Goal: Task Accomplishment & Management: Understand process/instructions

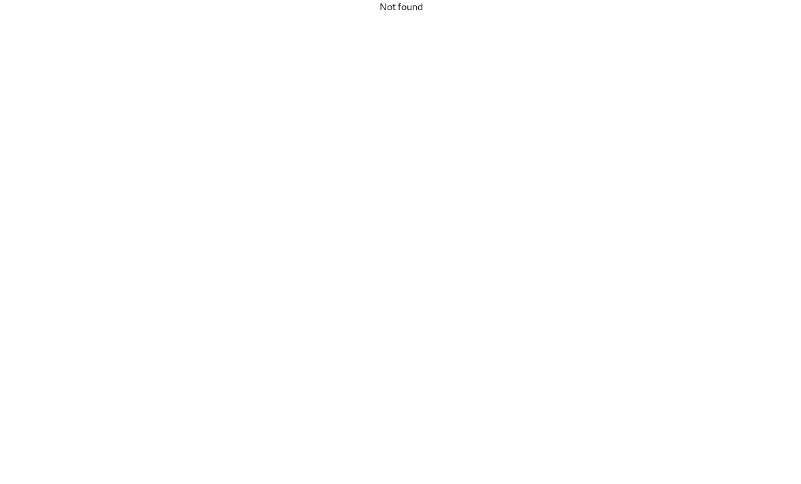
scroll to position [43, 0]
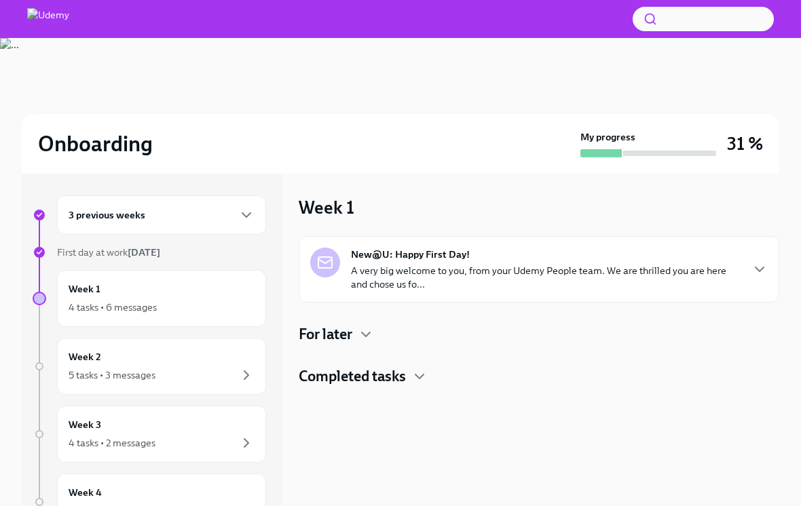
click at [616, 290] on p "A very big welcome to you, from your Udemy People team. We are thrilled you are…" at bounding box center [546, 277] width 390 height 27
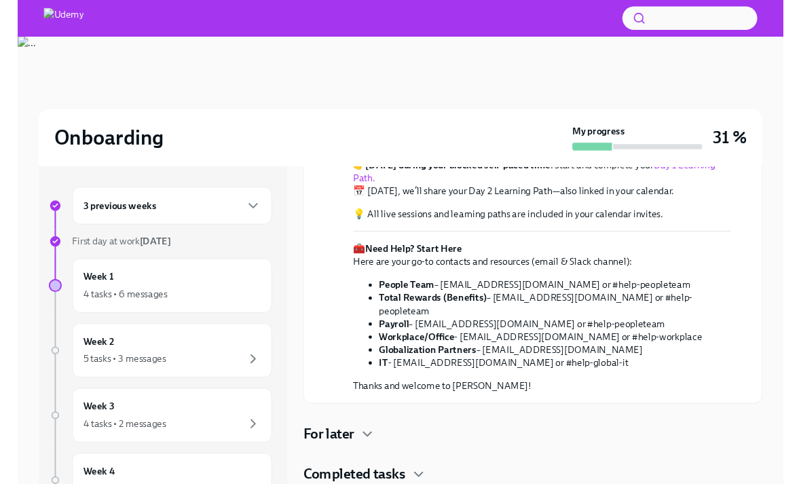
scroll to position [403, 0]
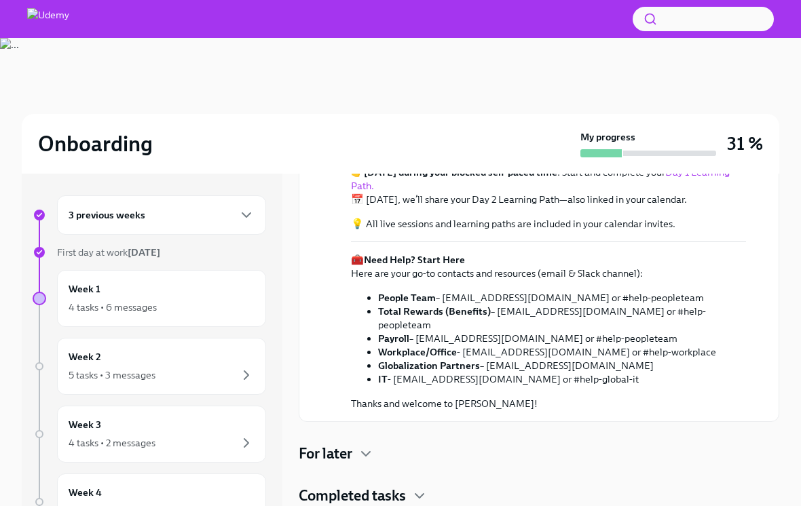
click at [703, 192] on link "Day 1 Learning Path." at bounding box center [540, 179] width 379 height 26
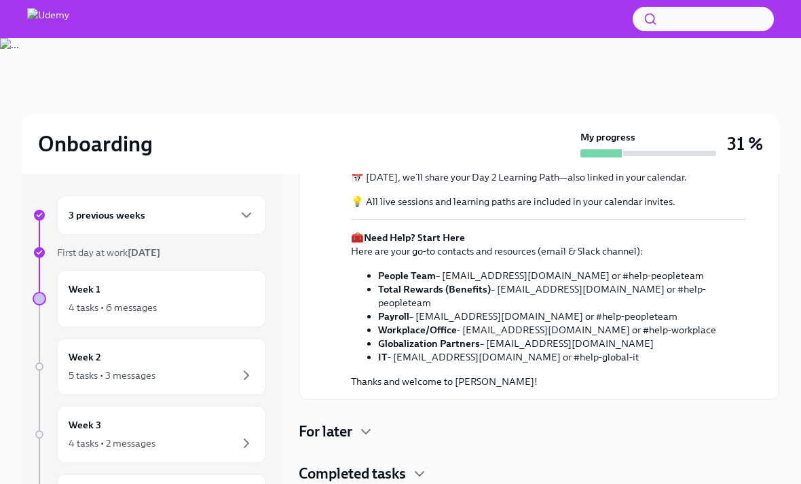
scroll to position [387, 0]
click at [249, 303] on icon "button" at bounding box center [246, 307] width 16 height 16
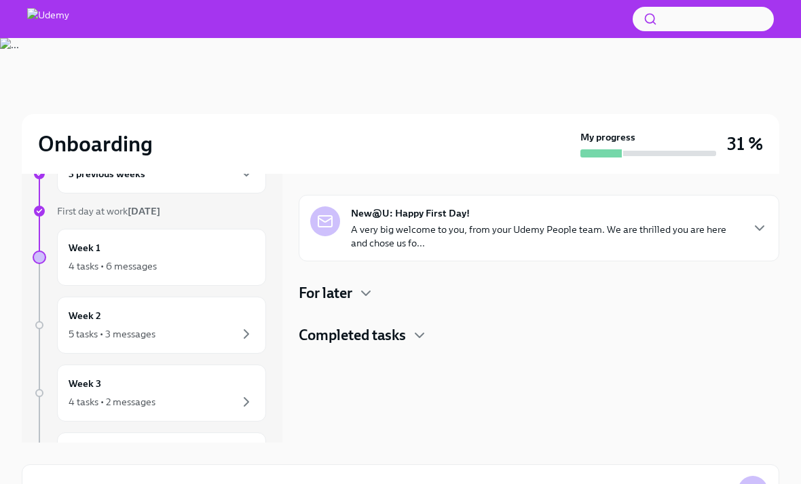
scroll to position [62, 0]
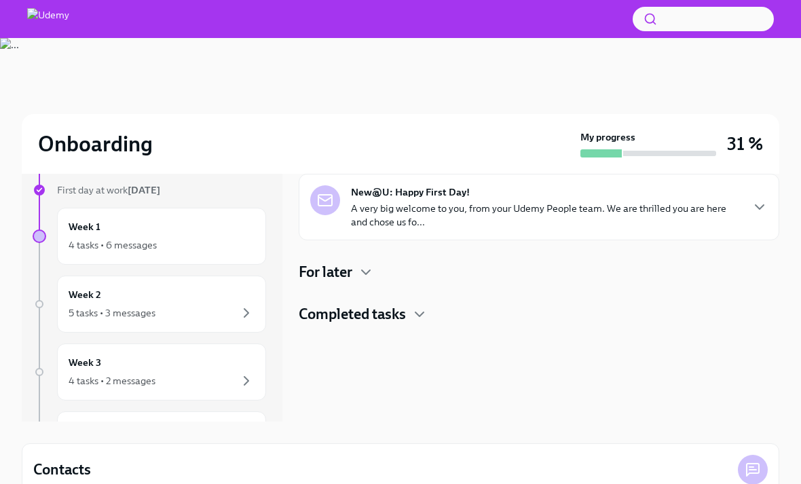
click at [348, 293] on div "New@U: Happy First Day! A very big welcome to you, from your Udemy People team.…" at bounding box center [539, 249] width 481 height 151
click at [339, 276] on h4 "For later" at bounding box center [326, 272] width 54 height 20
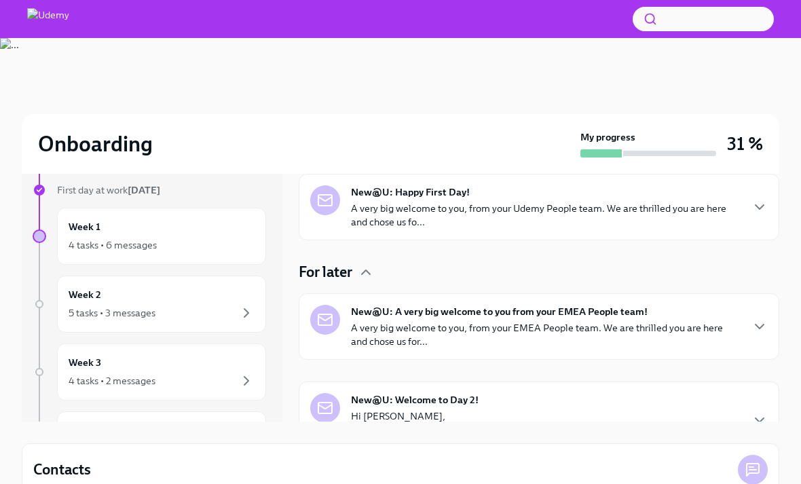
click at [338, 272] on h4 "For later" at bounding box center [326, 272] width 54 height 20
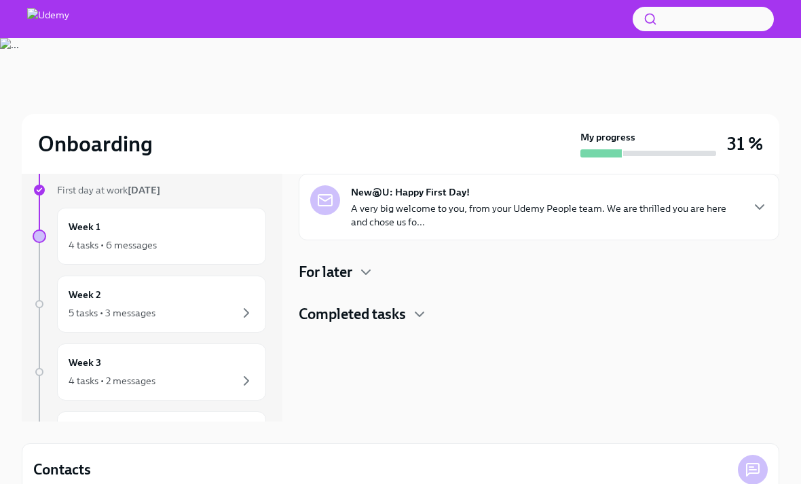
click at [623, 205] on p "A very big welcome to you, from your Udemy People team. We are thrilled you are…" at bounding box center [546, 215] width 390 height 27
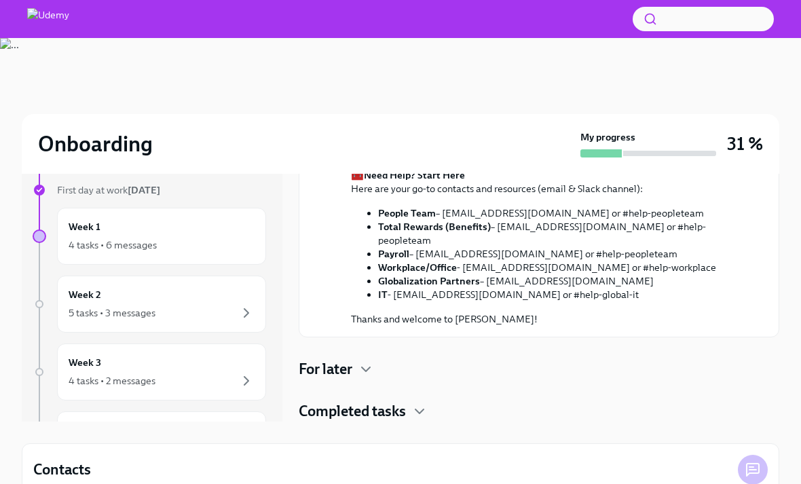
click at [348, 379] on h4 "For later" at bounding box center [326, 369] width 54 height 20
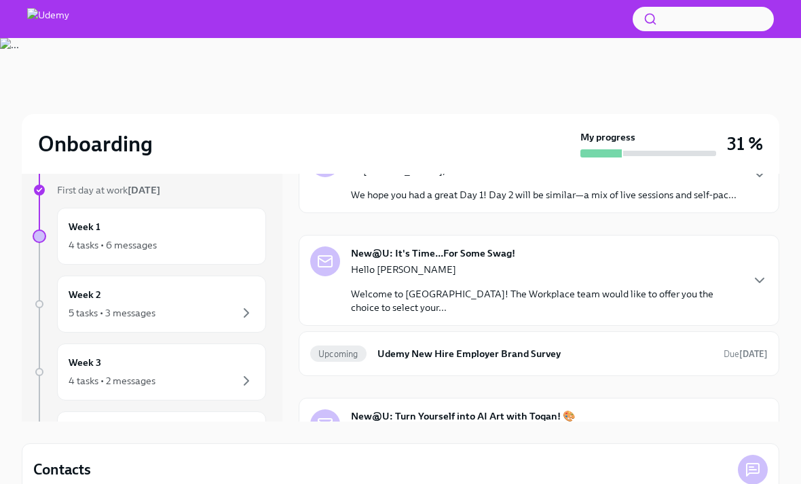
scroll to position [670, 0]
click at [519, 102] on p "A very big welcome to you, from your EMEA People team. We are thrilled you are …" at bounding box center [546, 88] width 390 height 27
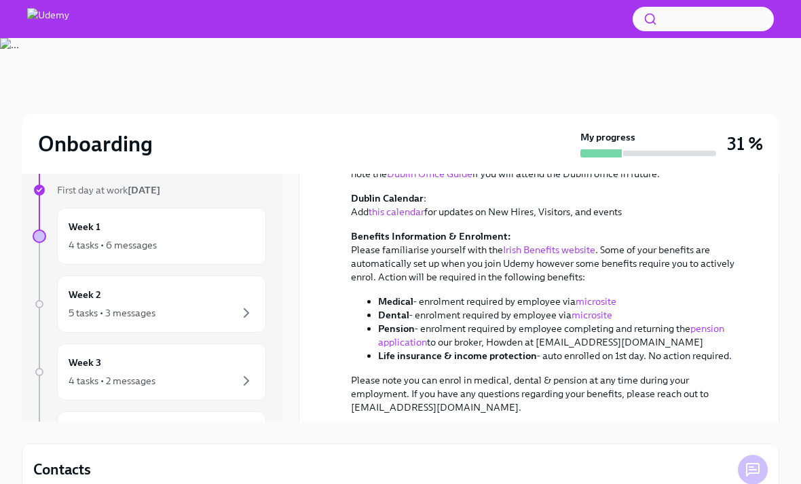
scroll to position [933, 0]
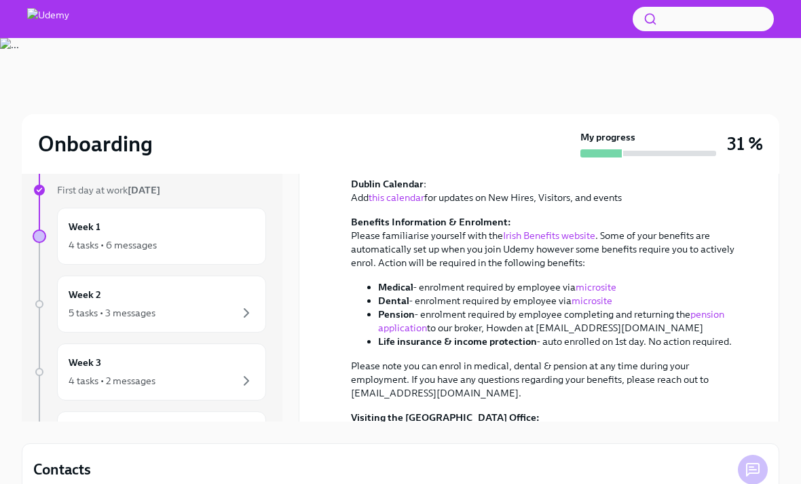
click at [707, 22] on link "EMEA Onboarding Information" at bounding box center [533, 9] width 364 height 26
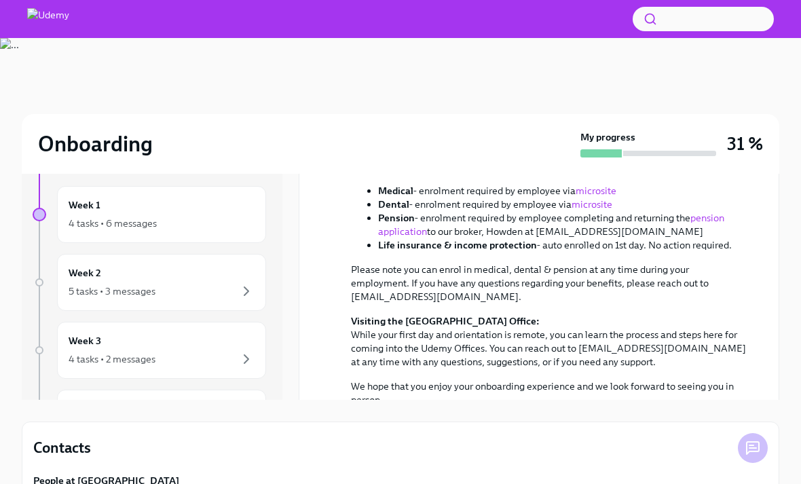
scroll to position [1009, 0]
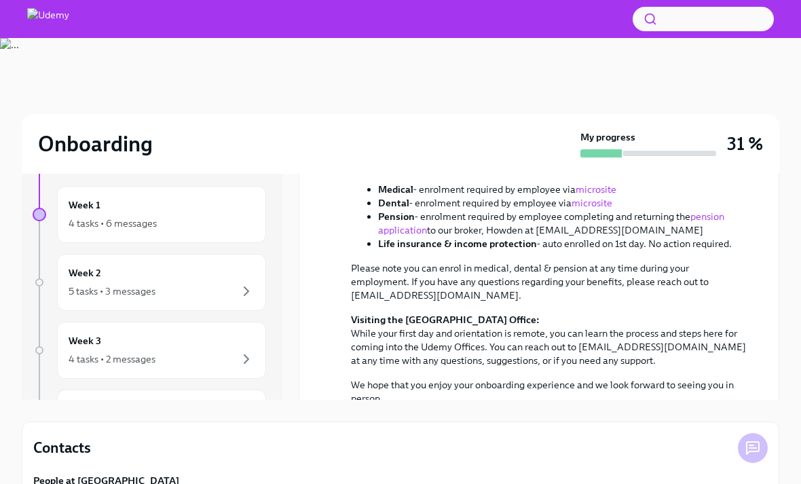
click at [654, 41] on link "working from home" at bounding box center [628, 35] width 85 height 12
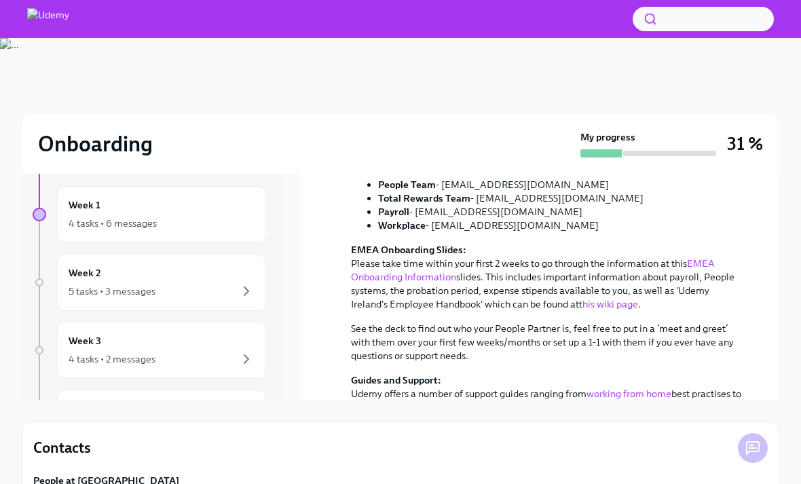
scroll to position [650, 0]
click at [752, 80] on icon "button" at bounding box center [759, 72] width 16 height 16
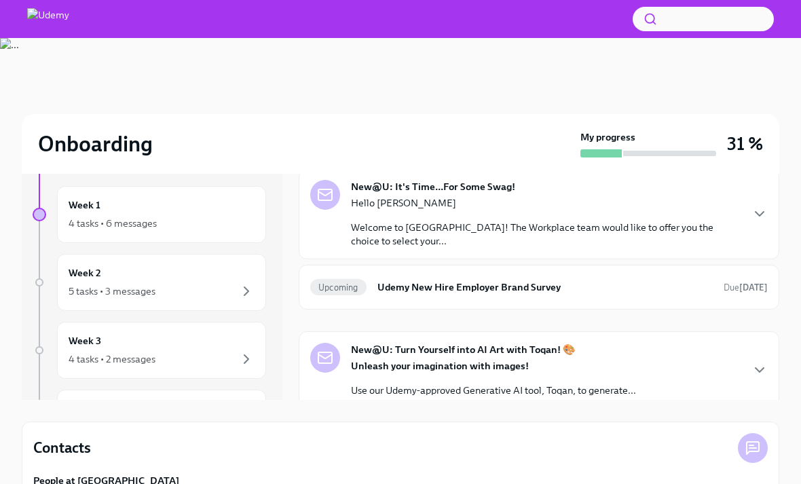
scroll to position [717, 0]
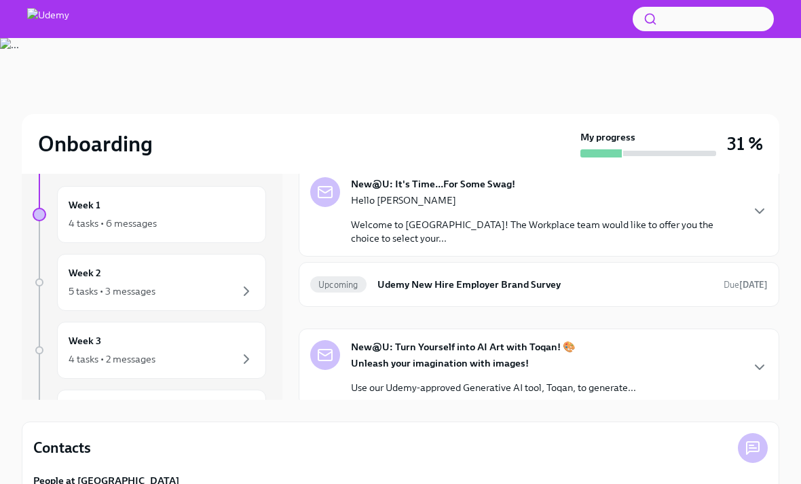
click at [733, 132] on div "New@U: Welcome to Day 2! Hi Benoit, We hope you had a great Day 1! Day 2 will b…" at bounding box center [538, 105] width 457 height 54
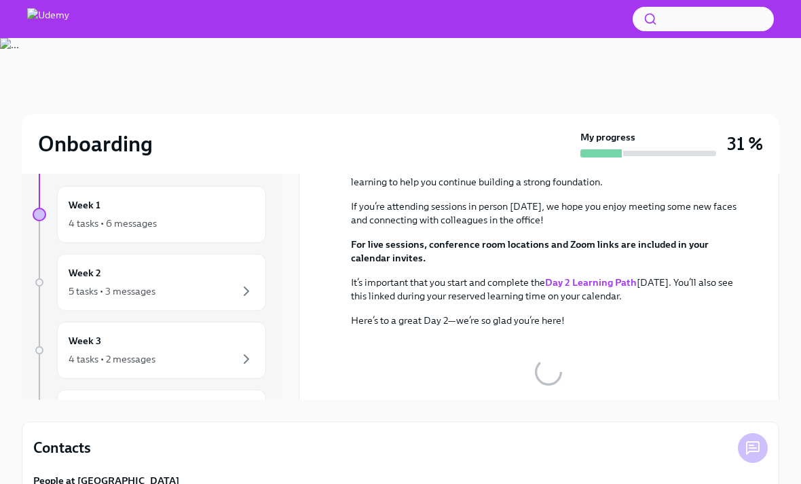
click at [751, 101] on icon "button" at bounding box center [759, 93] width 16 height 16
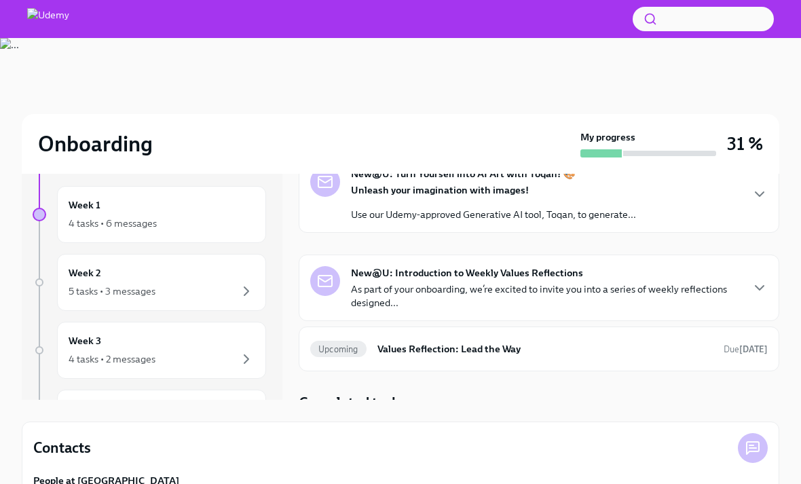
scroll to position [895, 0]
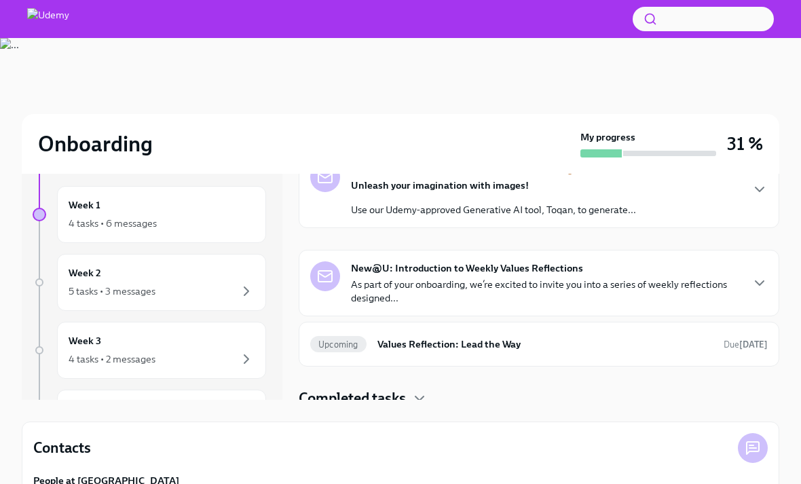
click at [688, 114] on h6 "Udemy New Hire Employer Brand Survey" at bounding box center [544, 106] width 335 height 15
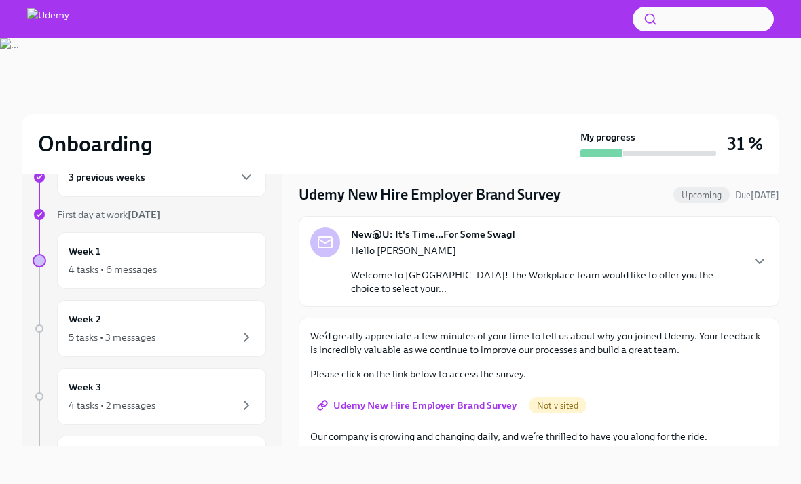
click at [203, 261] on div "4 tasks • 6 messages" at bounding box center [162, 269] width 186 height 16
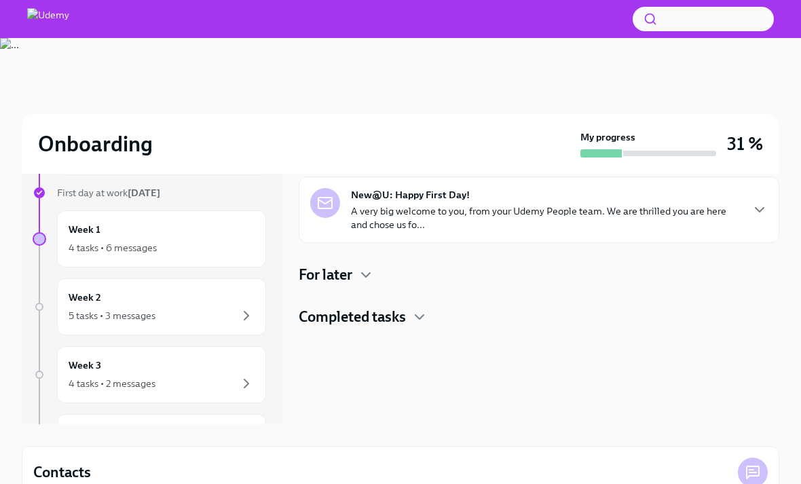
click at [427, 318] on icon "button" at bounding box center [419, 317] width 16 height 16
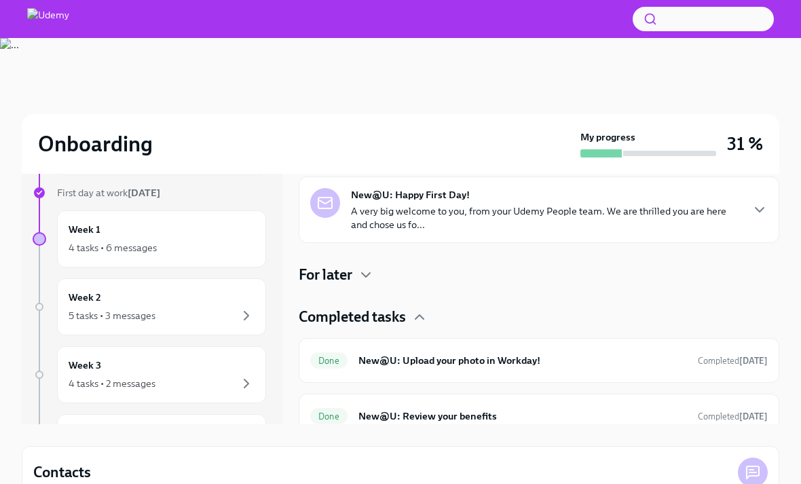
click at [349, 268] on h4 "For later" at bounding box center [326, 275] width 54 height 20
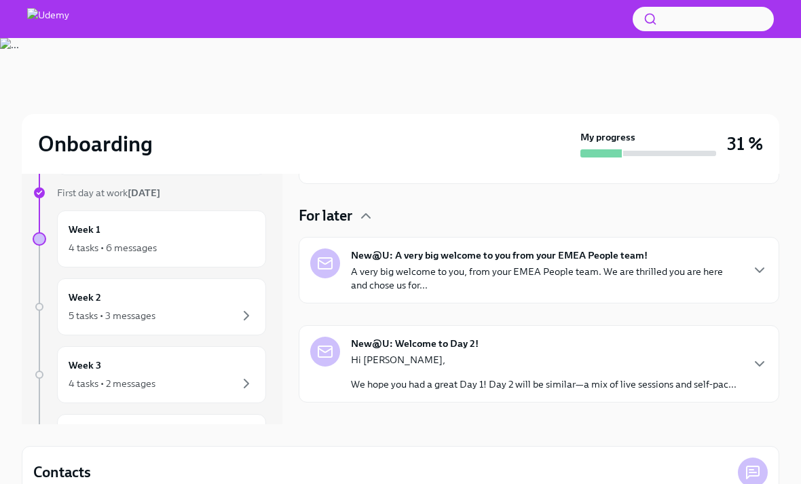
scroll to position [12, 0]
